Goal: Information Seeking & Learning: Check status

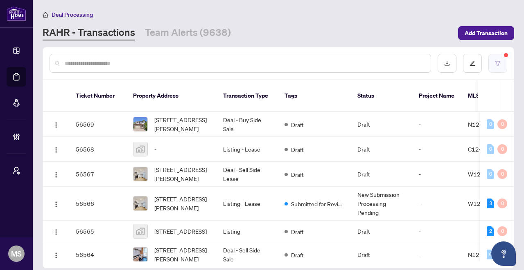
click at [499, 61] on icon "filter" at bounding box center [497, 63] width 5 height 5
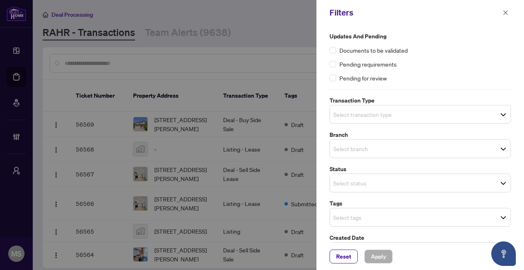
click at [387, 213] on input "search" at bounding box center [361, 218] width 57 height 10
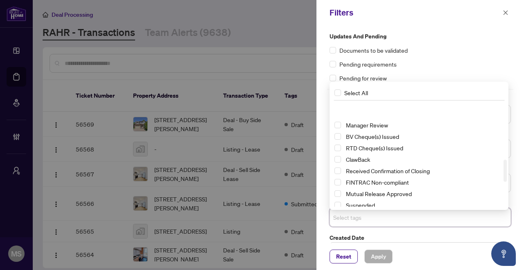
scroll to position [388, 0]
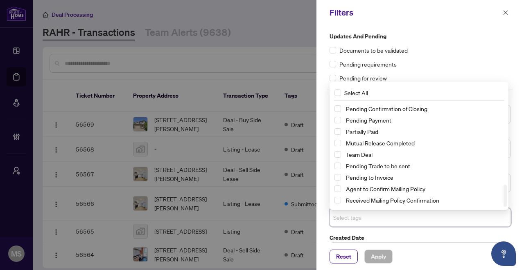
click at [379, 213] on input "search" at bounding box center [361, 218] width 57 height 10
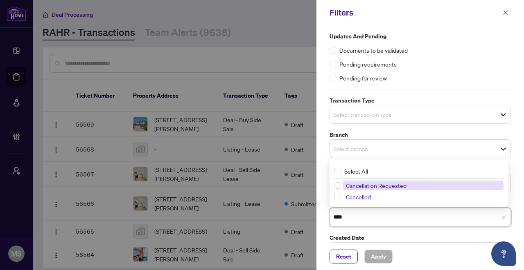
type input "*****"
click at [360, 194] on span "Cancelled" at bounding box center [358, 197] width 25 height 7
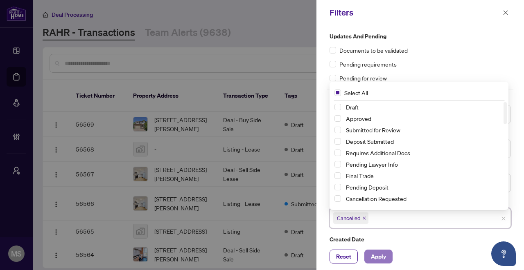
click at [383, 258] on span "Apply" at bounding box center [378, 256] width 15 height 13
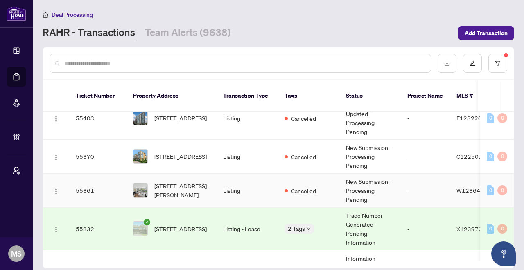
scroll to position [655, 0]
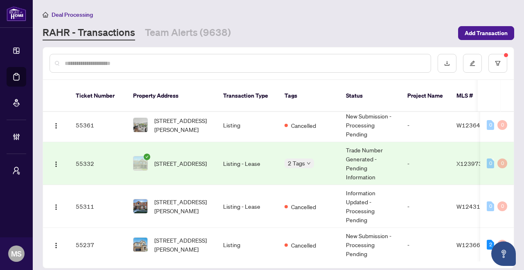
click at [305, 151] on body "Dashboard Deal Processing Mortgage Referrals Brokerage Management My Brokerages…" at bounding box center [262, 135] width 524 height 270
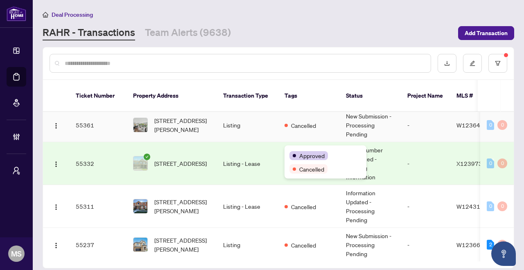
click at [329, 130] on td "Cancelled" at bounding box center [308, 125] width 61 height 34
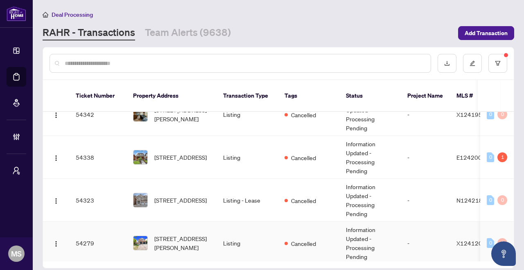
scroll to position [1597, 0]
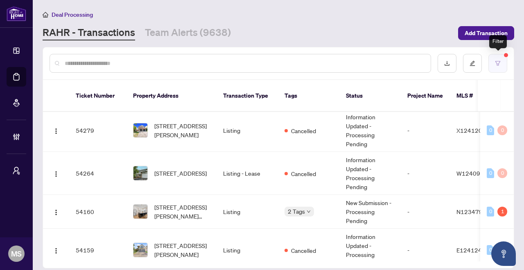
click at [495, 64] on icon "filter" at bounding box center [498, 64] width 6 height 6
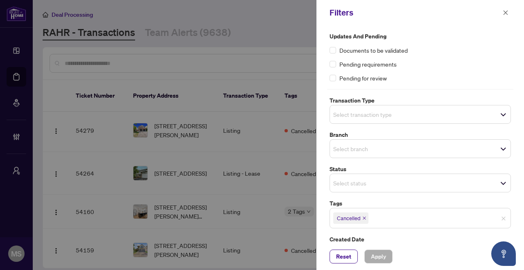
click at [366, 213] on span "Cancelled" at bounding box center [350, 218] width 35 height 11
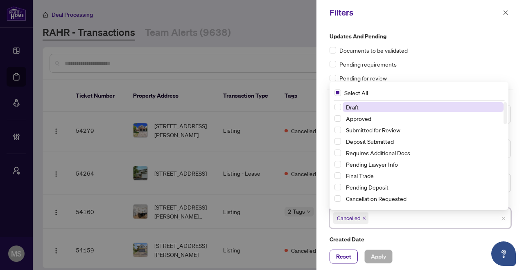
click at [365, 216] on icon "close" at bounding box center [364, 218] width 4 height 4
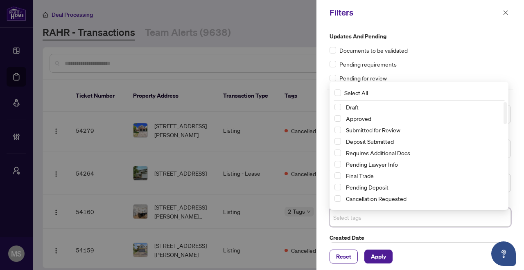
click at [340, 194] on div "Cancellation Requested" at bounding box center [418, 199] width 169 height 10
click at [337, 196] on span "Select Cancellation Requested" at bounding box center [337, 199] width 7 height 7
click at [384, 258] on span "Apply" at bounding box center [378, 256] width 15 height 13
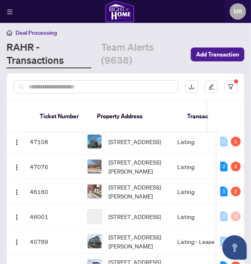
scroll to position [1124, 0]
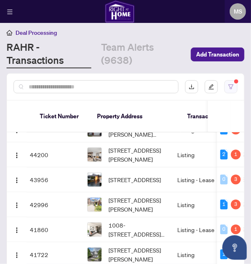
click at [233, 88] on div at bounding box center [125, 87] width 237 height 26
click at [232, 87] on button "button" at bounding box center [230, 86] width 13 height 13
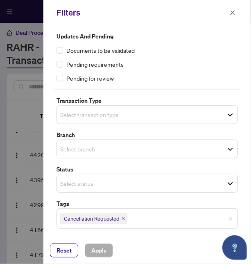
click at [125, 216] on icon "close" at bounding box center [123, 218] width 4 height 4
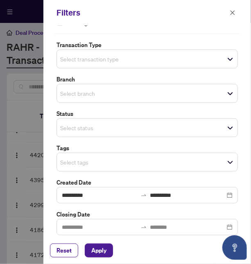
scroll to position [56, 0]
click at [133, 158] on span "Select tags" at bounding box center [147, 161] width 180 height 11
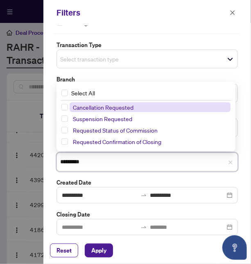
type input "*********"
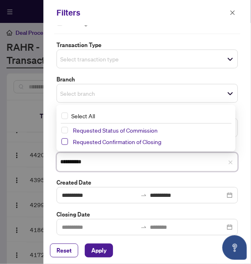
click at [67, 141] on span "Select Requested Confirmation of Closing" at bounding box center [64, 141] width 7 height 7
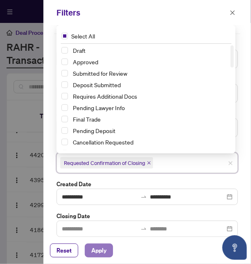
click at [101, 252] on span "Apply" at bounding box center [98, 250] width 15 height 13
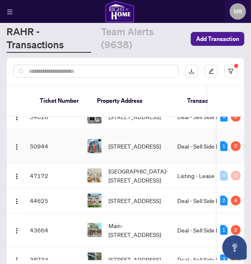
scroll to position [26, 0]
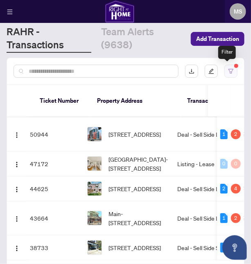
click at [228, 67] on button "button" at bounding box center [230, 71] width 13 height 13
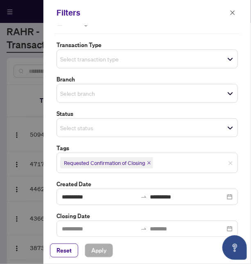
click at [151, 161] on icon "close" at bounding box center [149, 163] width 4 height 4
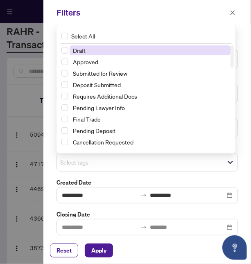
click at [151, 160] on span "Select tags" at bounding box center [147, 161] width 180 height 11
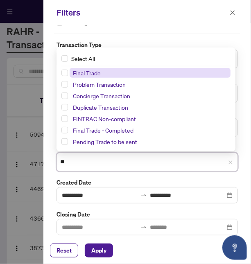
type input "*"
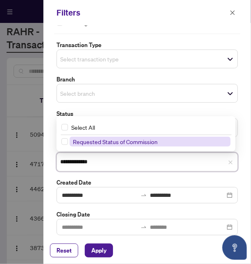
type input "**********"
click at [92, 140] on span "Requested Status of Commission" at bounding box center [115, 141] width 85 height 7
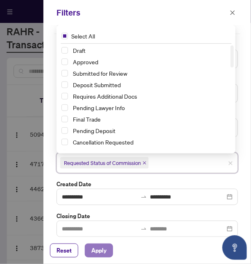
click at [98, 254] on span "Apply" at bounding box center [98, 250] width 15 height 13
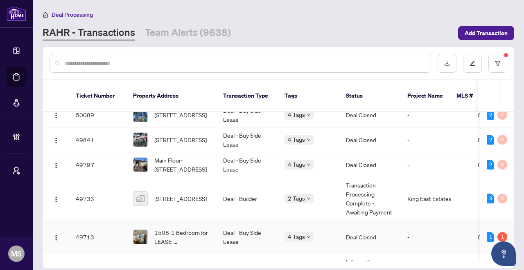
scroll to position [286, 0]
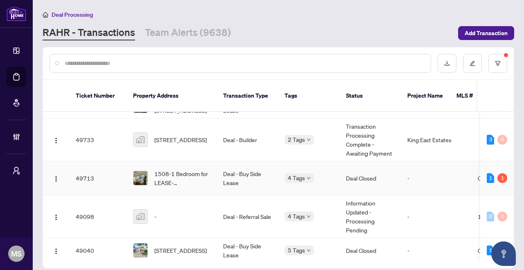
click at [328, 172] on td "4 Tags" at bounding box center [308, 179] width 61 height 34
click at [234, 206] on td "Deal - Referral Sale" at bounding box center [246, 217] width 61 height 43
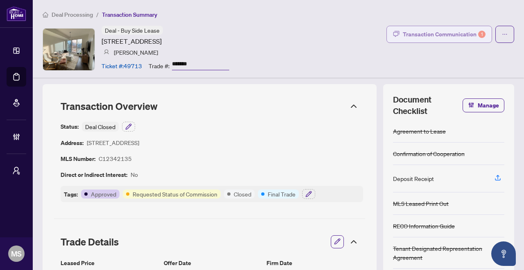
click at [460, 31] on div "Transaction Communication 1" at bounding box center [444, 34] width 83 height 13
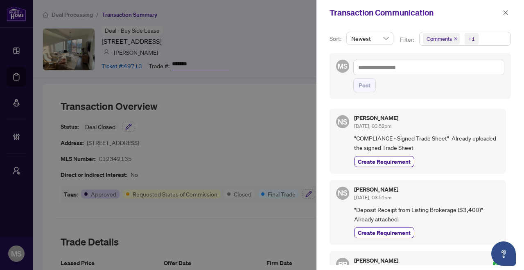
click at [246, 192] on div at bounding box center [262, 135] width 524 height 270
click at [214, 146] on div at bounding box center [262, 135] width 524 height 270
click at [137, 185] on div at bounding box center [262, 135] width 524 height 270
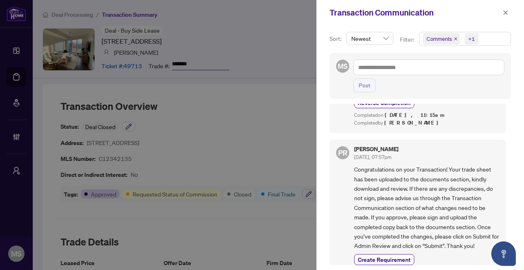
scroll to position [384, 0]
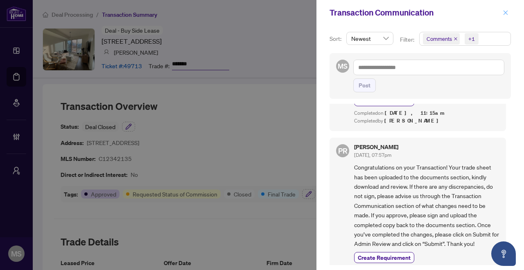
click at [506, 11] on icon "close" at bounding box center [505, 12] width 5 height 5
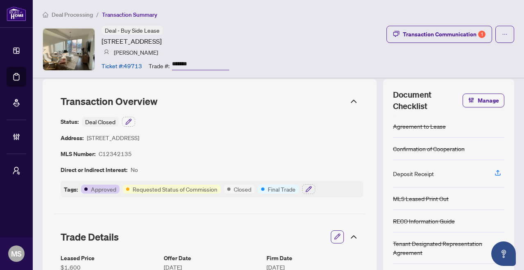
scroll to position [0, 0]
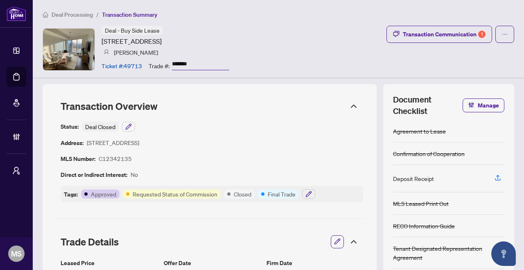
click at [182, 192] on article "Requested Status of Commission" at bounding box center [175, 194] width 85 height 9
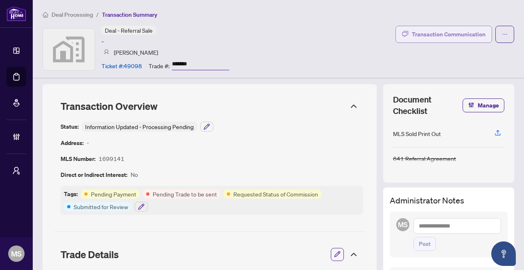
click at [446, 34] on div "Transaction Communication" at bounding box center [449, 34] width 74 height 13
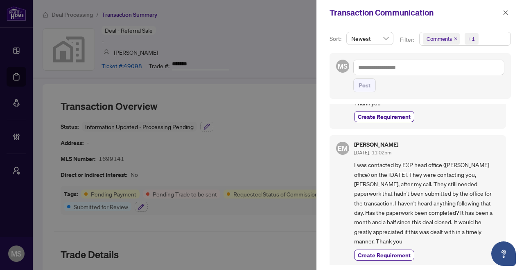
scroll to position [310, 0]
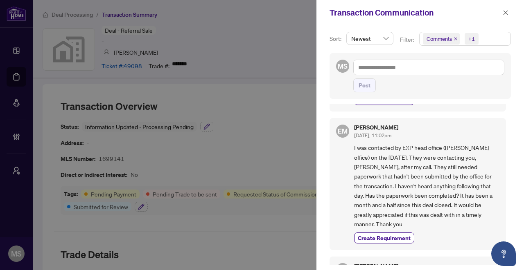
drag, startPoint x: 438, startPoint y: 154, endPoint x: 431, endPoint y: 149, distance: 8.6
click at [441, 180] on span "I was contacted by EXP head office (Jeff Selvoski's office) on the 26th of Sept…" at bounding box center [426, 186] width 145 height 86
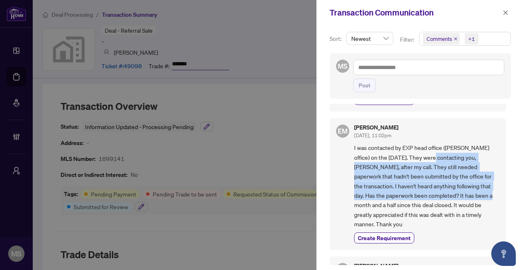
drag, startPoint x: 432, startPoint y: 149, endPoint x: 464, endPoint y: 183, distance: 46.9
click at [464, 183] on span "I was contacted by EXP head office (Jeff Selvoski's office) on the 26th of Sept…" at bounding box center [426, 186] width 145 height 86
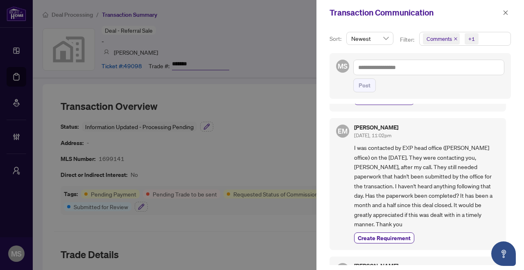
click at [463, 183] on span "I was contacted by EXP head office (Jeff Selvoski's office) on the 26th of Sept…" at bounding box center [426, 186] width 145 height 86
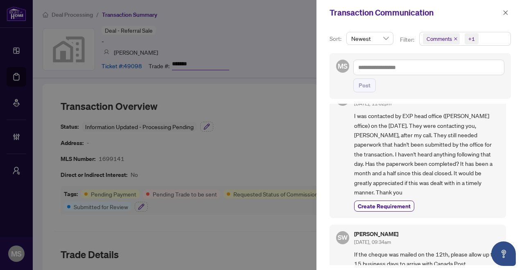
scroll to position [351, 0]
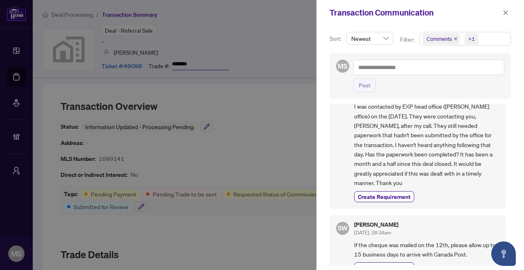
click at [260, 218] on div at bounding box center [262, 135] width 524 height 270
click at [261, 219] on div at bounding box center [262, 135] width 524 height 270
click at [502, 17] on span "button" at bounding box center [505, 12] width 6 height 13
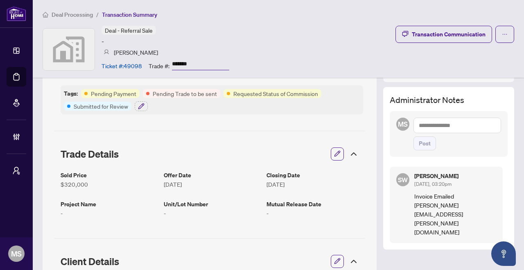
scroll to position [105, 0]
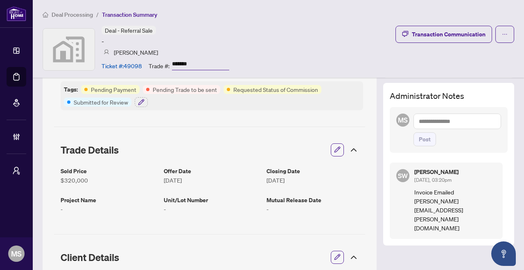
click at [70, 13] on span "Deal Processing" at bounding box center [72, 14] width 41 height 7
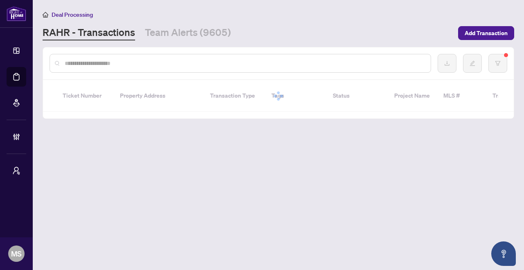
click at [208, 65] on input "text" at bounding box center [244, 63] width 359 height 9
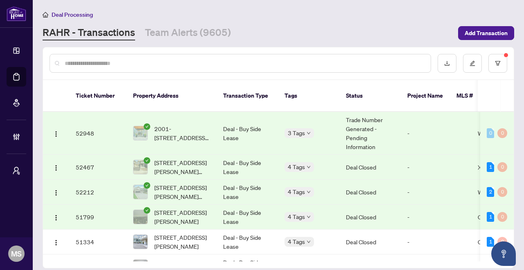
paste input "**********"
type input "**********"
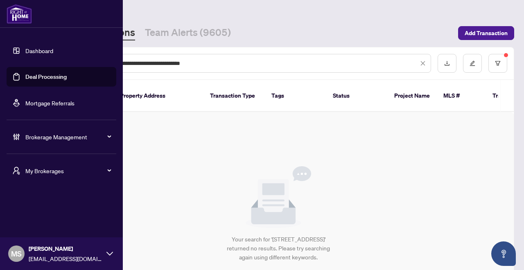
drag, startPoint x: 244, startPoint y: 57, endPoint x: 135, endPoint y: 57, distance: 108.8
click at [134, 59] on div "**********" at bounding box center [240, 63] width 381 height 19
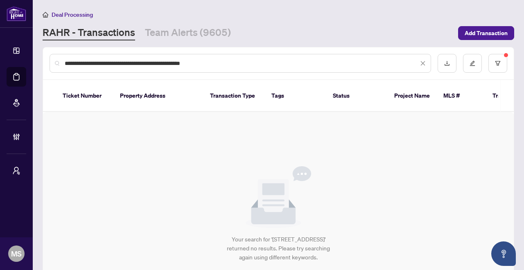
click at [176, 61] on input "**********" at bounding box center [242, 63] width 354 height 9
drag, startPoint x: 223, startPoint y: 61, endPoint x: 174, endPoint y: 54, distance: 48.8
click at [174, 54] on div "**********" at bounding box center [240, 63] width 381 height 19
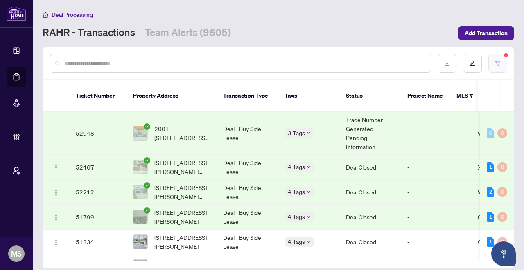
click at [501, 67] on button "button" at bounding box center [497, 63] width 19 height 19
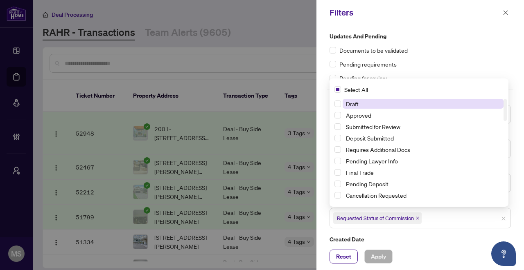
click at [419, 220] on span "Requested Status of Commission" at bounding box center [377, 218] width 88 height 11
click at [419, 217] on icon "close" at bounding box center [417, 218] width 3 height 3
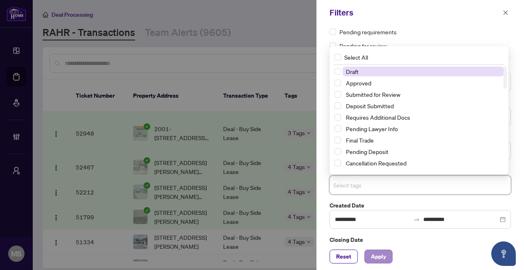
scroll to position [56, 0]
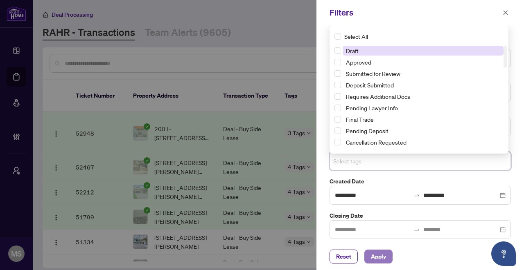
click at [383, 259] on span "Apply" at bounding box center [378, 256] width 15 height 13
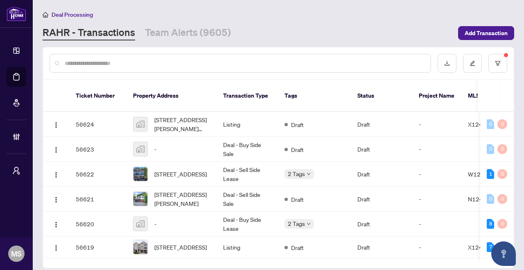
click at [125, 64] on input "text" at bounding box center [244, 63] width 359 height 9
paste input "**********"
type input "**********"
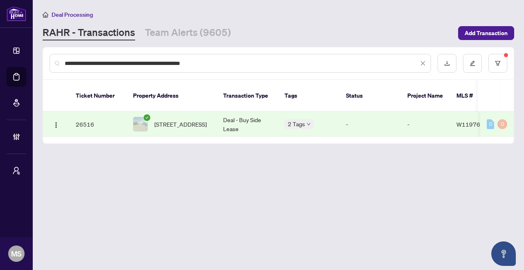
click at [246, 112] on td "Deal - Buy Side Lease" at bounding box center [246, 124] width 61 height 25
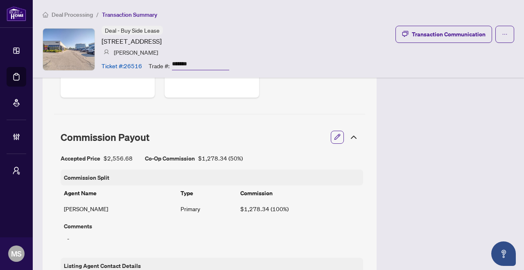
scroll to position [352, 0]
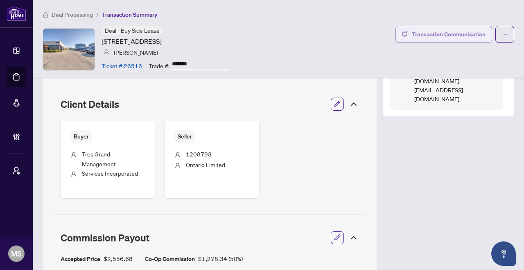
click at [446, 36] on div "Transaction Communication" at bounding box center [449, 34] width 74 height 13
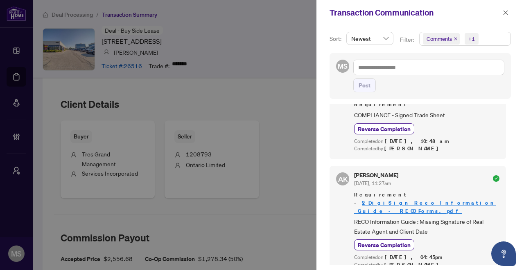
scroll to position [0, 0]
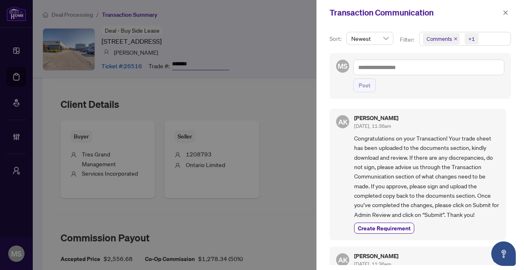
click at [300, 207] on div at bounding box center [262, 135] width 524 height 270
click at [218, 205] on div at bounding box center [262, 135] width 524 height 270
click at [505, 10] on icon "close" at bounding box center [505, 13] width 6 height 6
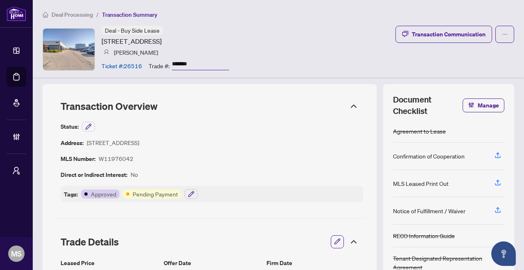
click at [273, 59] on div "Deal - Buy Side Lease 5225 Orbitor Dr, Mississauga, Ontario L4W 5M1, Canada And…" at bounding box center [278, 49] width 471 height 47
click at [80, 12] on span "Deal Processing" at bounding box center [72, 14] width 41 height 7
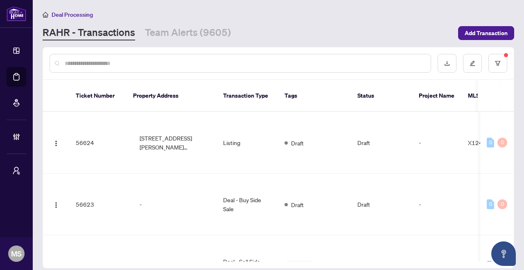
click at [161, 65] on input "text" at bounding box center [244, 63] width 359 height 9
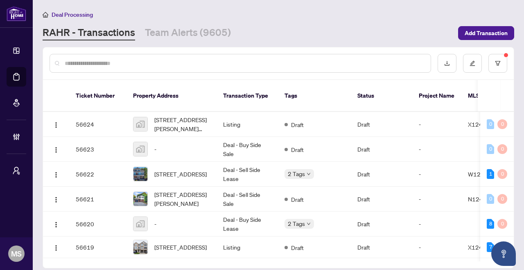
paste input "**********"
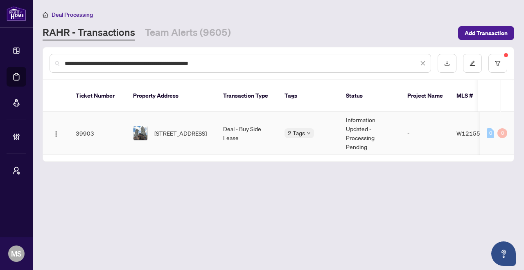
type input "**********"
click at [226, 122] on td "Deal - Buy Side Lease" at bounding box center [246, 133] width 61 height 43
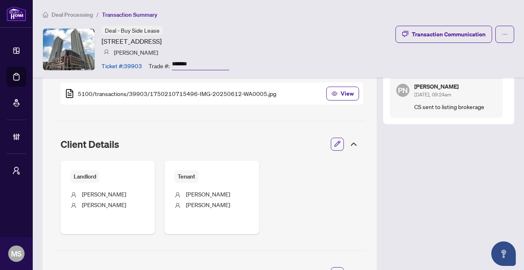
scroll to position [112, 0]
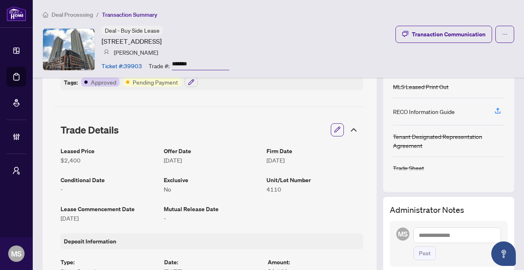
click at [458, 23] on div "Deal Processing / Transaction Summary Deal - Buy Side Lease [STREET_ADDRESS] [P…" at bounding box center [278, 39] width 491 height 78
click at [457, 31] on div "Transaction Communication" at bounding box center [449, 34] width 74 height 13
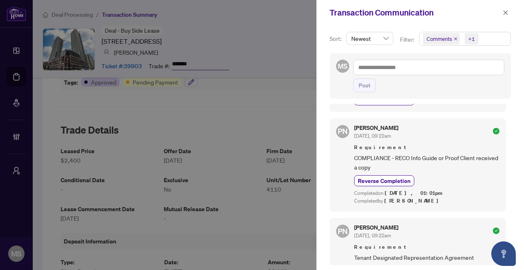
scroll to position [0, 0]
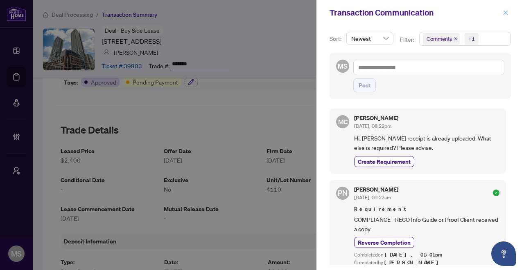
click at [502, 10] on icon "close" at bounding box center [505, 13] width 6 height 6
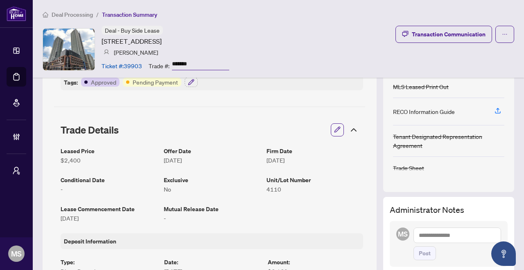
click at [322, 54] on div "Deal - Buy Side Lease 430 Square One Dr, Mississauga, Ontario L5B 0L6, Canada M…" at bounding box center [278, 49] width 471 height 47
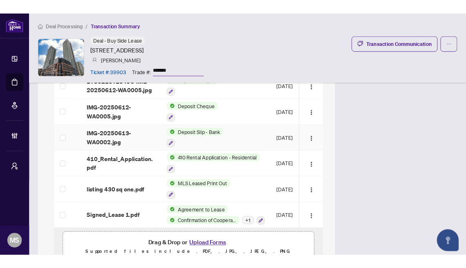
scroll to position [881, 0]
